Goal: Navigation & Orientation: Find specific page/section

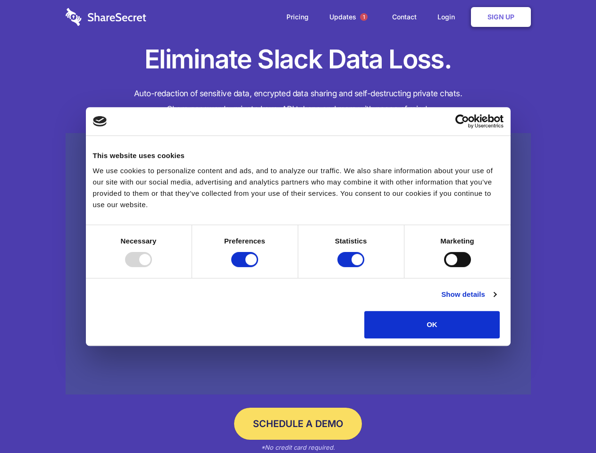
click at [152, 267] on div at bounding box center [138, 259] width 27 height 15
click at [258, 267] on input "Preferences" at bounding box center [244, 259] width 27 height 15
checkbox input "false"
click at [352, 267] on input "Statistics" at bounding box center [350, 259] width 27 height 15
checkbox input "false"
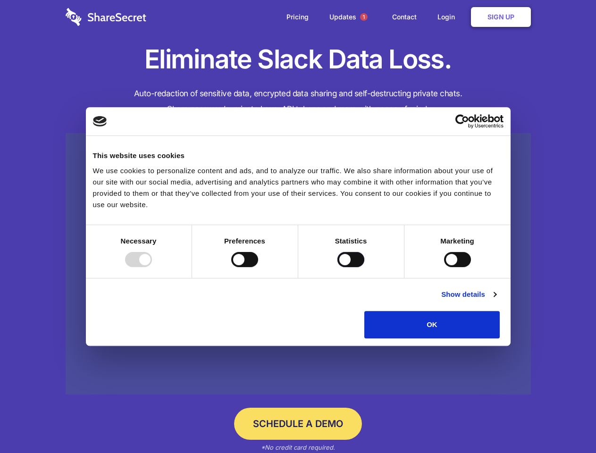
checkbox input "false"
click at [444, 267] on input "Marketing" at bounding box center [457, 259] width 27 height 15
checkbox input "true"
click at [496, 300] on link "Show details" at bounding box center [468, 294] width 55 height 11
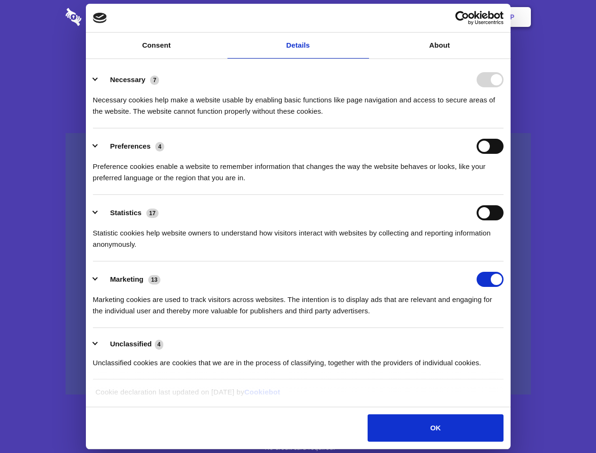
click at [503, 261] on li "Statistics 17 Statistic cookies help website owners to understand how visitors …" at bounding box center [298, 228] width 410 height 67
click at [363, 17] on span "1" at bounding box center [364, 17] width 8 height 8
